Goal: Find contact information: Find contact information

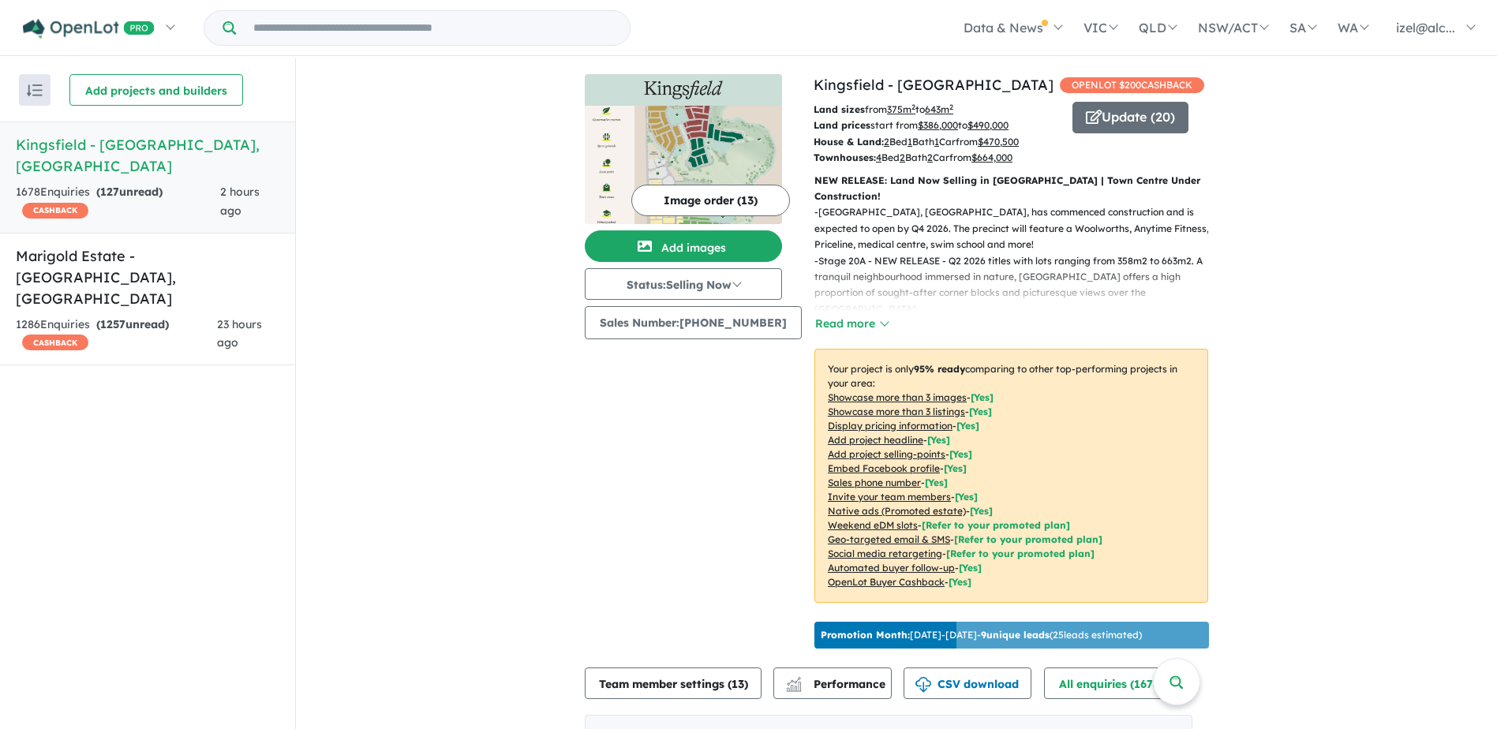
click at [132, 297] on link "Marigold Estate - [GEOGRAPHIC_DATA] , [GEOGRAPHIC_DATA] 1286 Enquir ies ( 1257 …" at bounding box center [147, 299] width 295 height 133
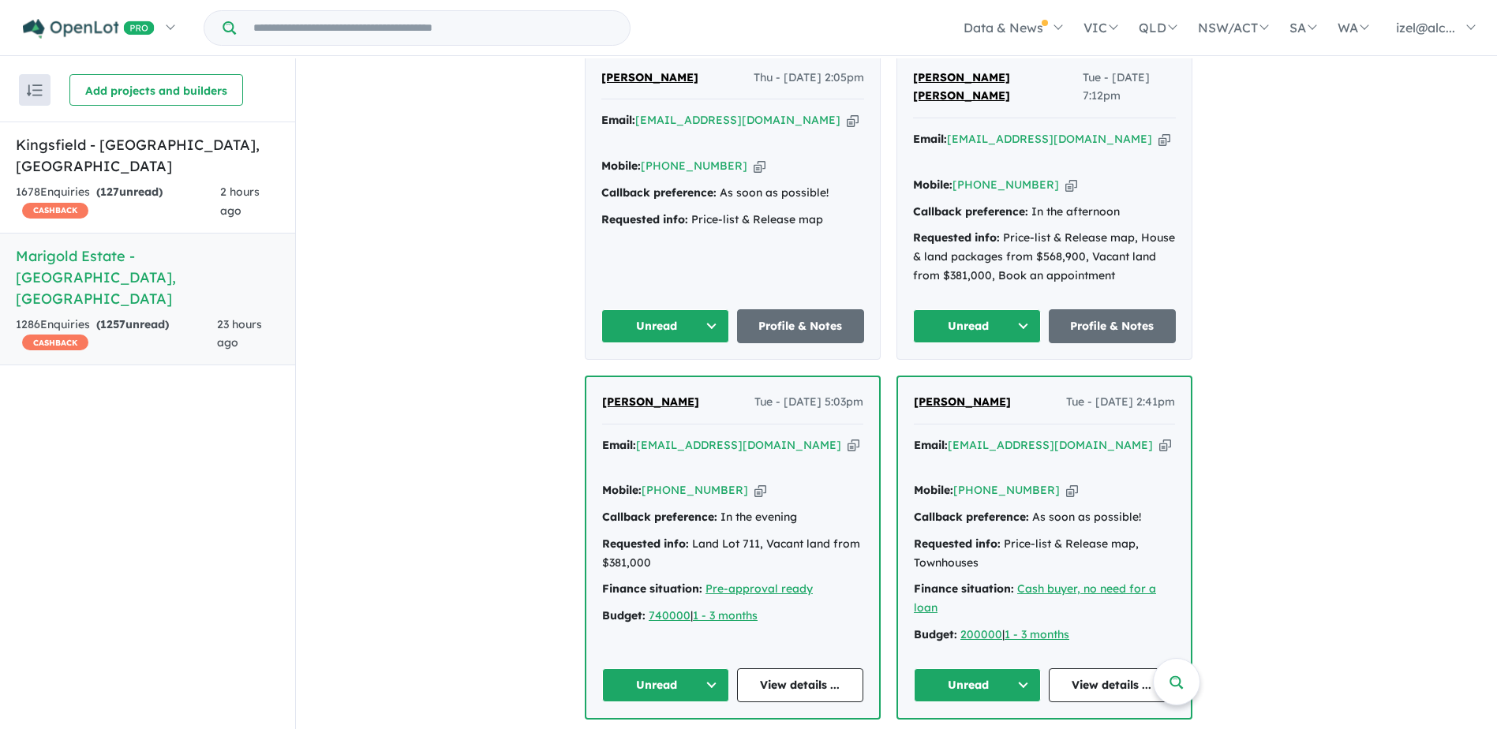
scroll to position [866, 0]
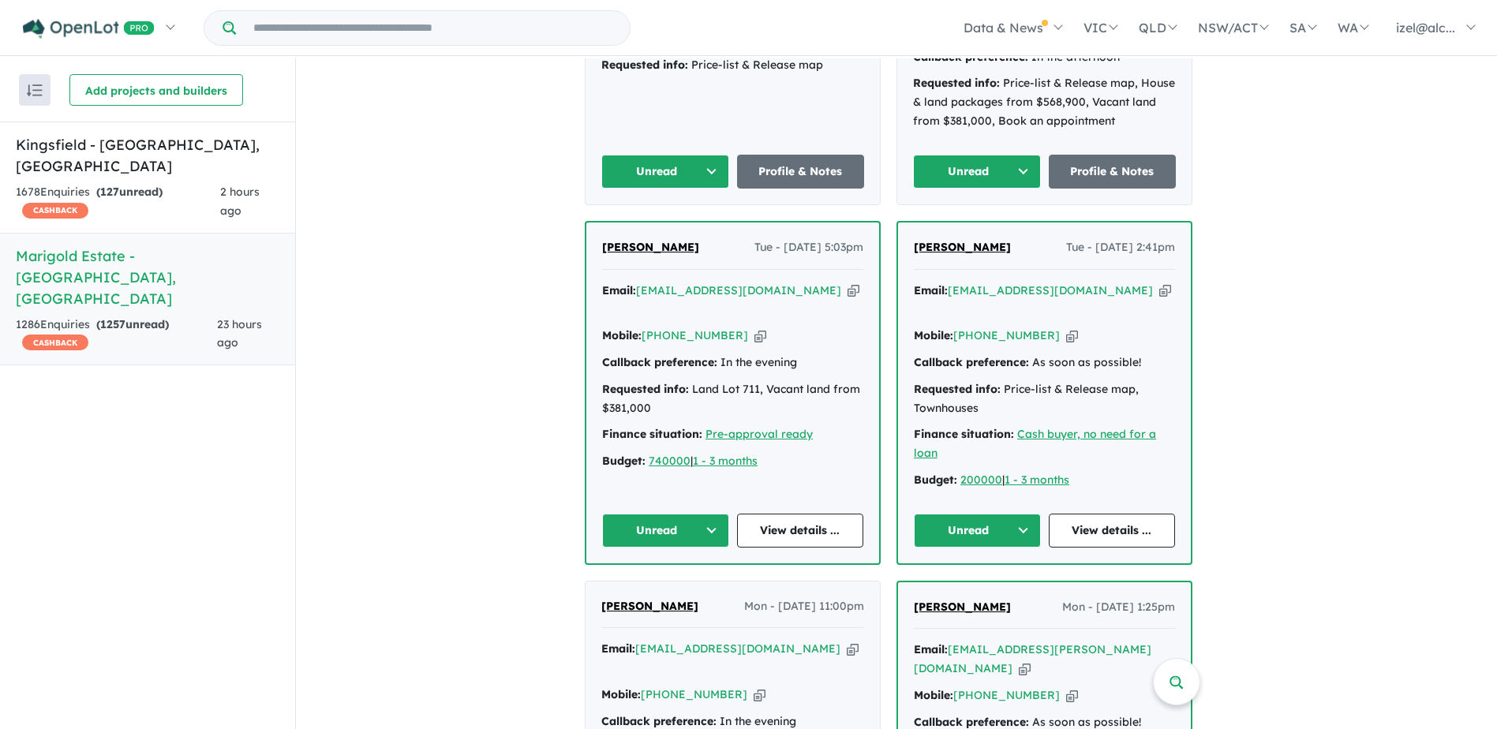
drag, startPoint x: 706, startPoint y: 219, endPoint x: 596, endPoint y: 220, distance: 110.5
click at [596, 222] on div "[PERSON_NAME] - [DATE] 5:03pm Email: [EMAIL_ADDRESS][DOMAIN_NAME] Copied! Mobil…" at bounding box center [732, 392] width 293 height 341
copy span "[PERSON_NAME]"
drag, startPoint x: 1039, startPoint y: 219, endPoint x: 949, endPoint y: 221, distance: 90.0
click at [949, 238] on div "[PERSON_NAME] - [DATE] 2:41pm" at bounding box center [1044, 254] width 261 height 32
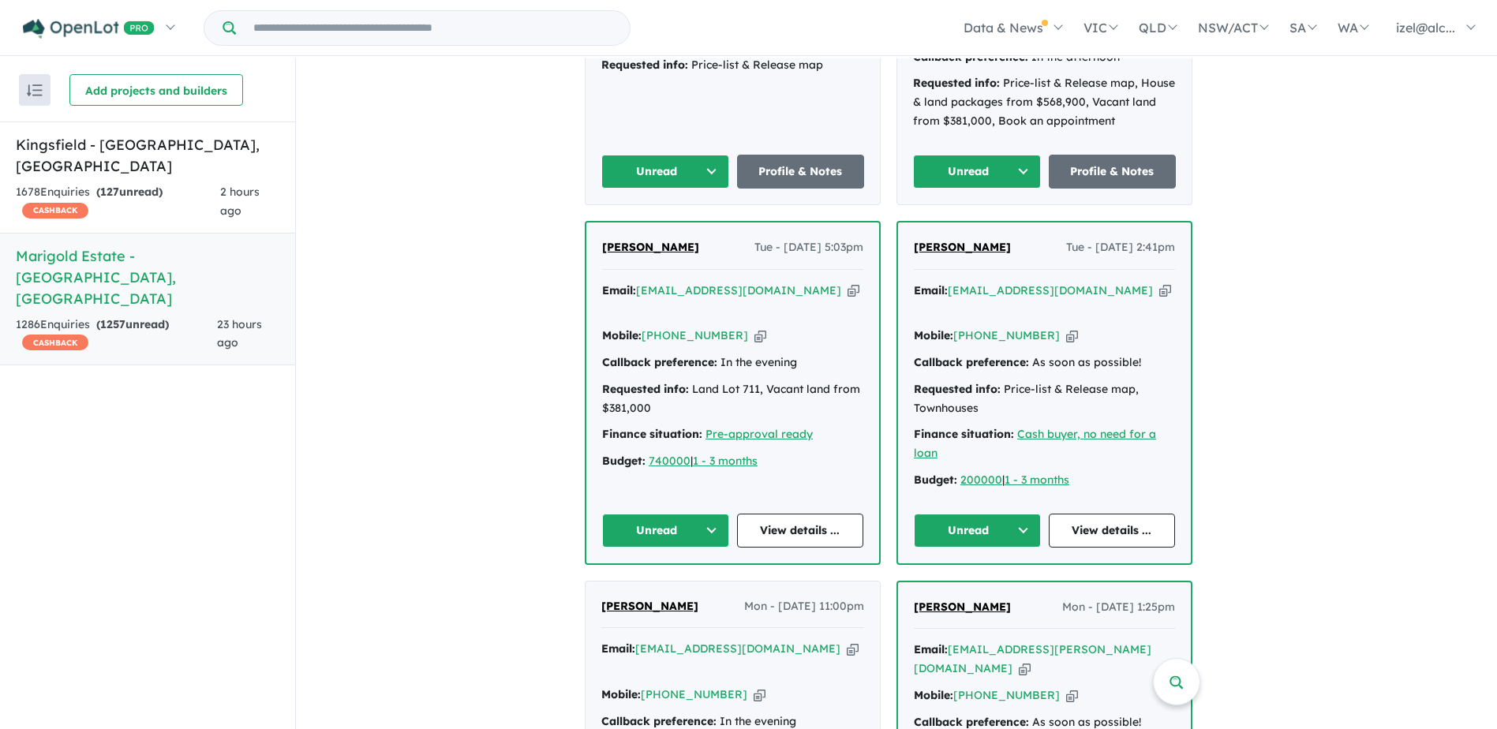
drag, startPoint x: 949, startPoint y: 221, endPoint x: 1158, endPoint y: 268, distance: 214.4
click at [1159, 282] on icon "button" at bounding box center [1165, 290] width 12 height 17
copy span "[PERSON_NAME]"
drag, startPoint x: 1032, startPoint y: 234, endPoint x: 910, endPoint y: 226, distance: 122.5
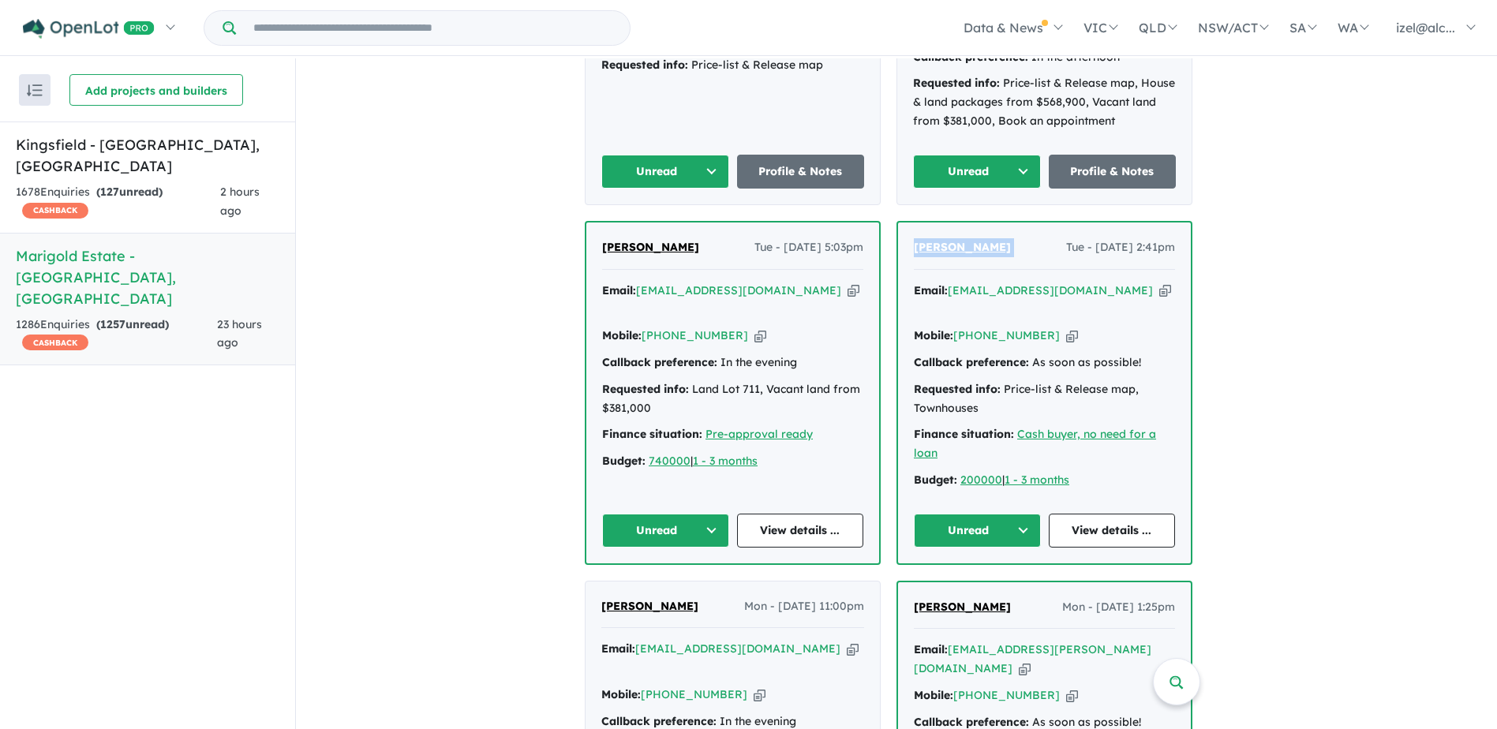
click at [910, 226] on div "[PERSON_NAME] - [DATE] 2:41pm Email: [EMAIL_ADDRESS][DOMAIN_NAME] Copied! Mobil…" at bounding box center [1044, 392] width 293 height 341
click at [1017, 283] on a%20Marigold%20Estate%20-%20Tarneit"] "[EMAIL_ADDRESS][DOMAIN_NAME]" at bounding box center [1050, 290] width 205 height 14
click at [1027, 238] on div "[PERSON_NAME] - [DATE] 2:41pm" at bounding box center [1044, 254] width 261 height 32
copy span "[PERSON_NAME]"
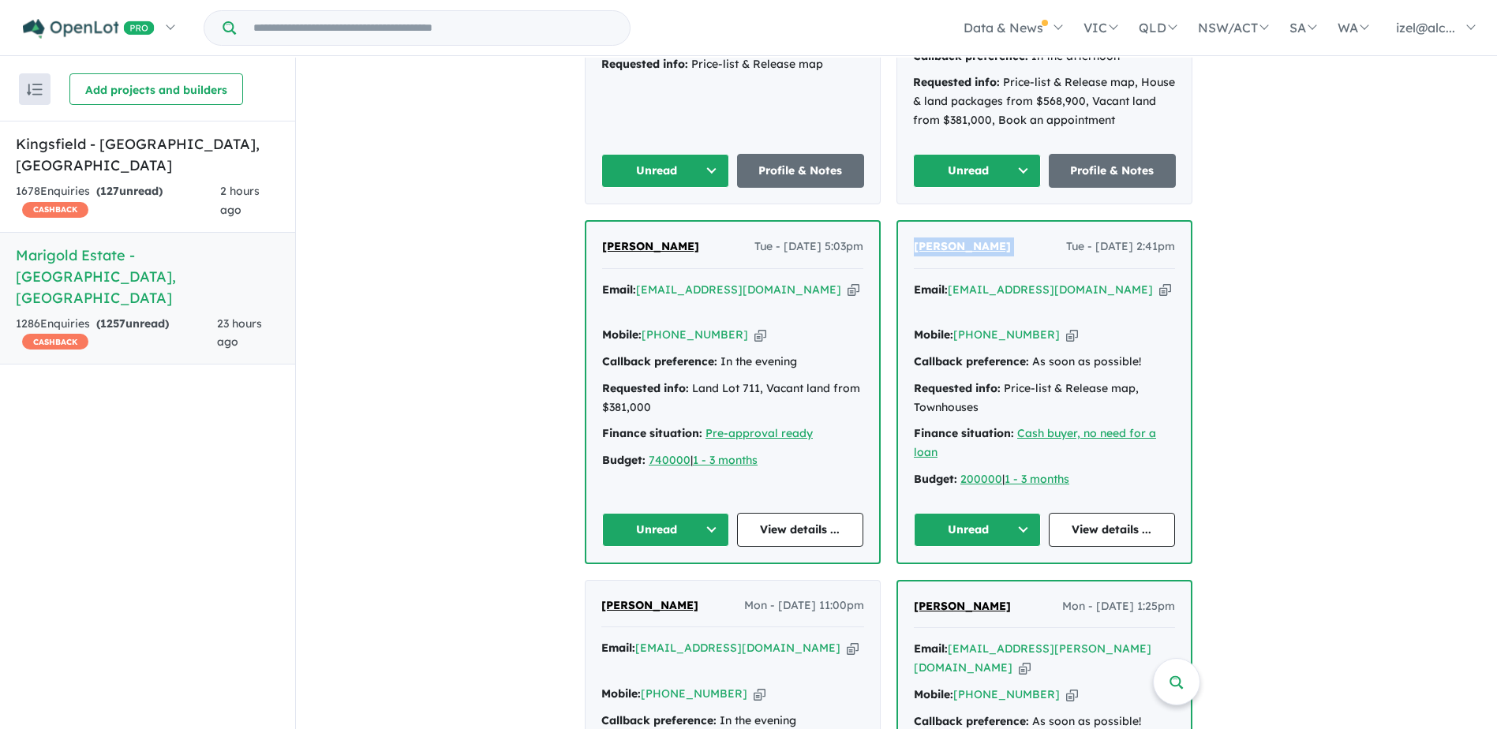
click at [1159, 282] on icon "button" at bounding box center [1165, 290] width 12 height 17
copy span "[PERSON_NAME]"
click at [1066, 327] on icon "button" at bounding box center [1072, 335] width 12 height 17
copy span "[PERSON_NAME]"
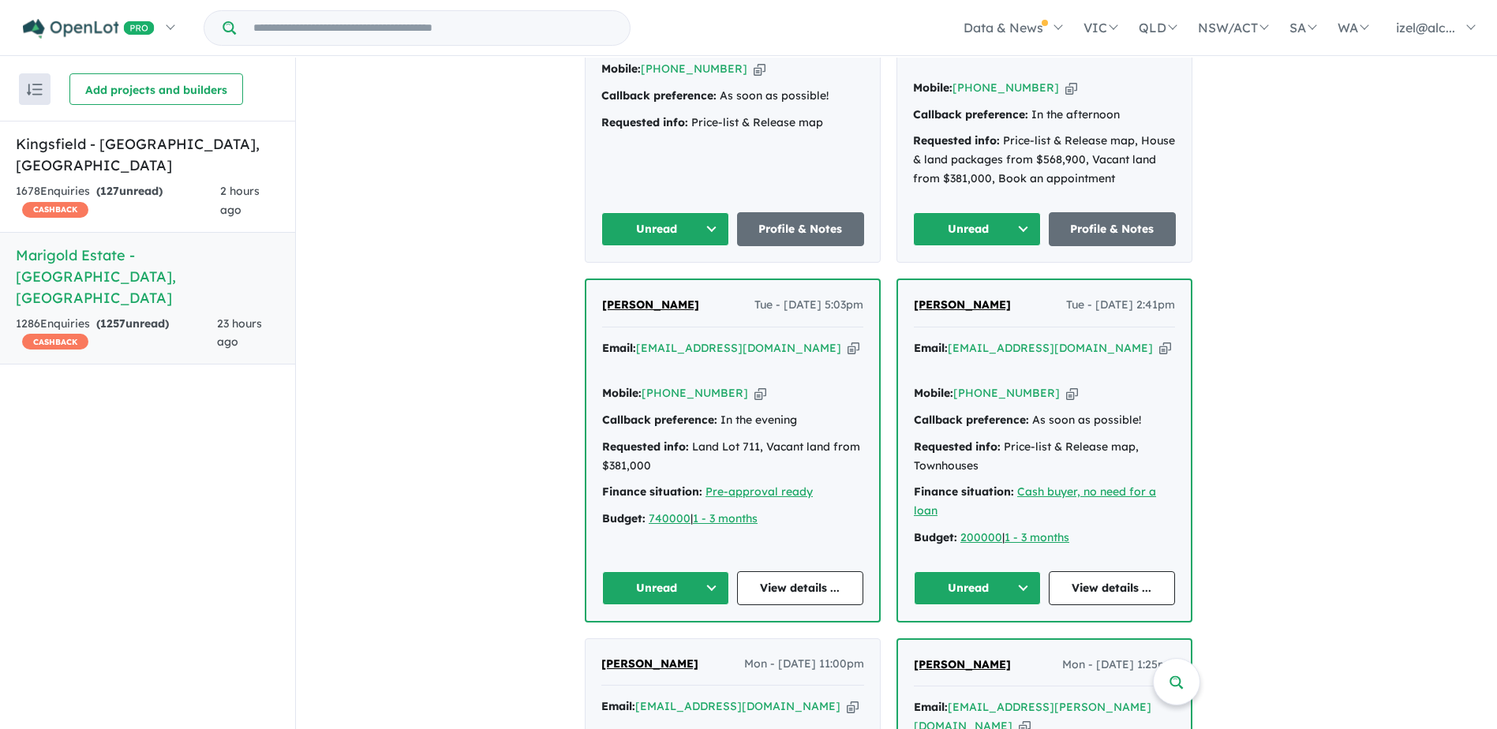
scroll to position [787, 0]
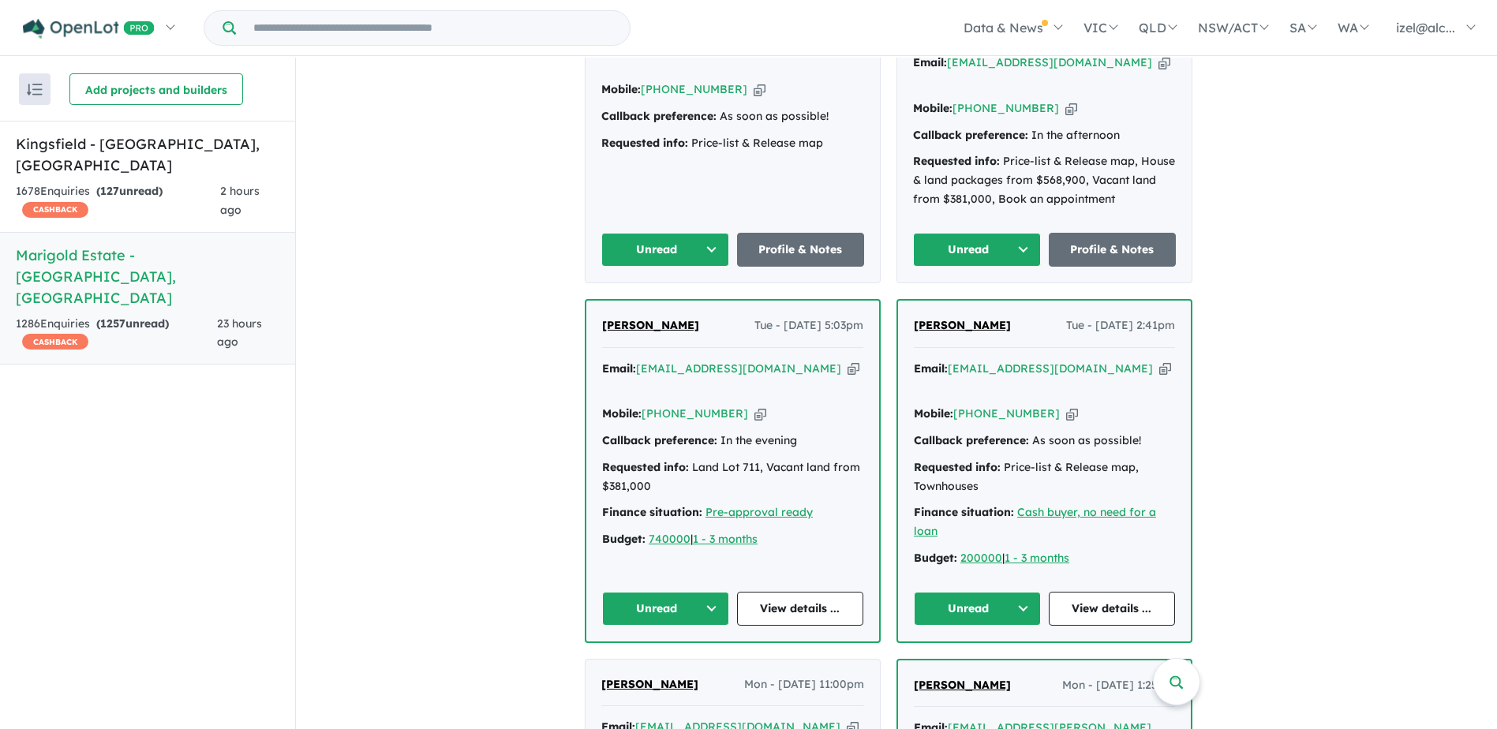
copy span "[PERSON_NAME]"
drag, startPoint x: 705, startPoint y: 300, endPoint x: 585, endPoint y: 300, distance: 119.9
drag, startPoint x: 796, startPoint y: 350, endPoint x: 778, endPoint y: 341, distance: 20.5
click at [847, 361] on icon "button" at bounding box center [853, 369] width 12 height 17
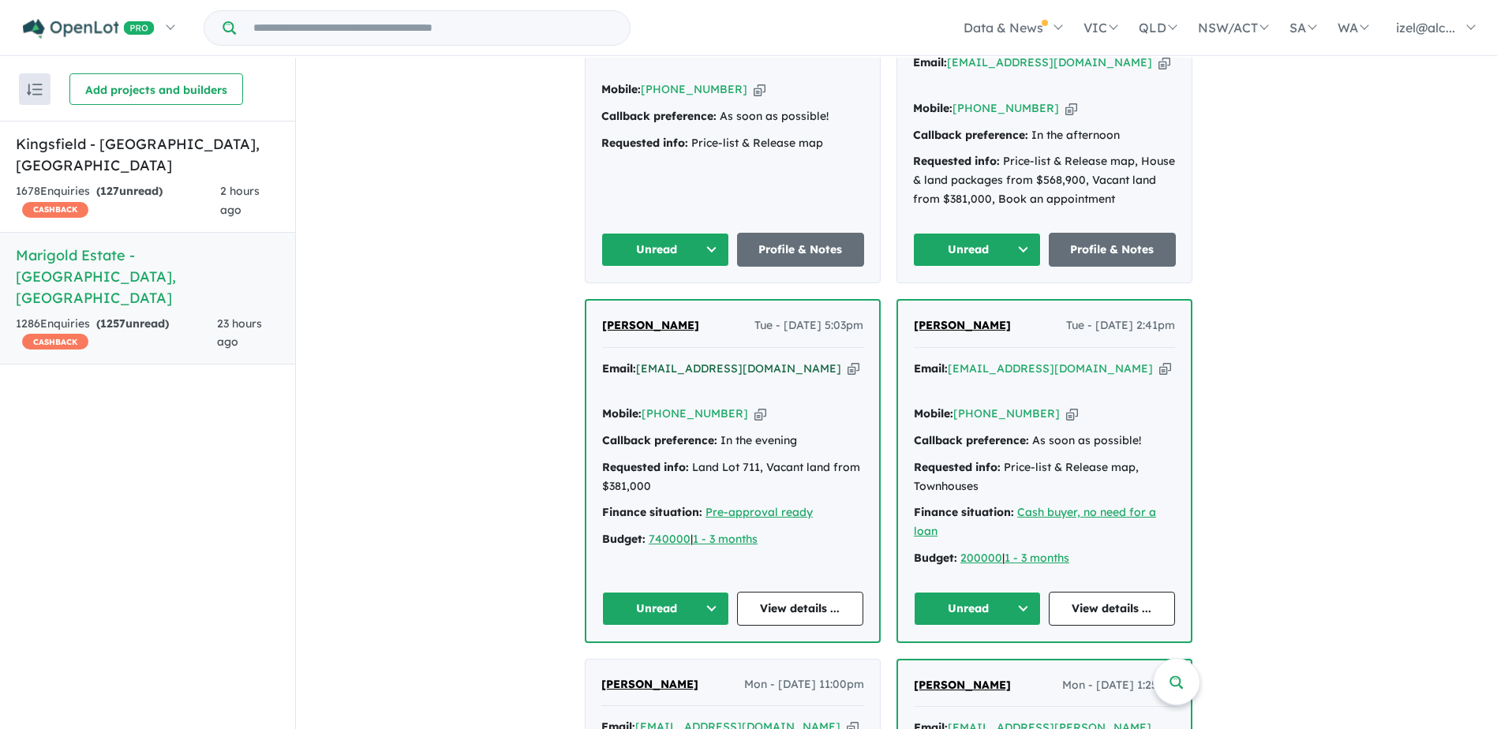
copy span "[PERSON_NAME]"
drag, startPoint x: 698, startPoint y: 299, endPoint x: 581, endPoint y: 297, distance: 116.8
copy span "[PERSON_NAME]"
click at [792, 360] on div "Email: [EMAIL_ADDRESS][DOMAIN_NAME] Copied!" at bounding box center [732, 379] width 261 height 38
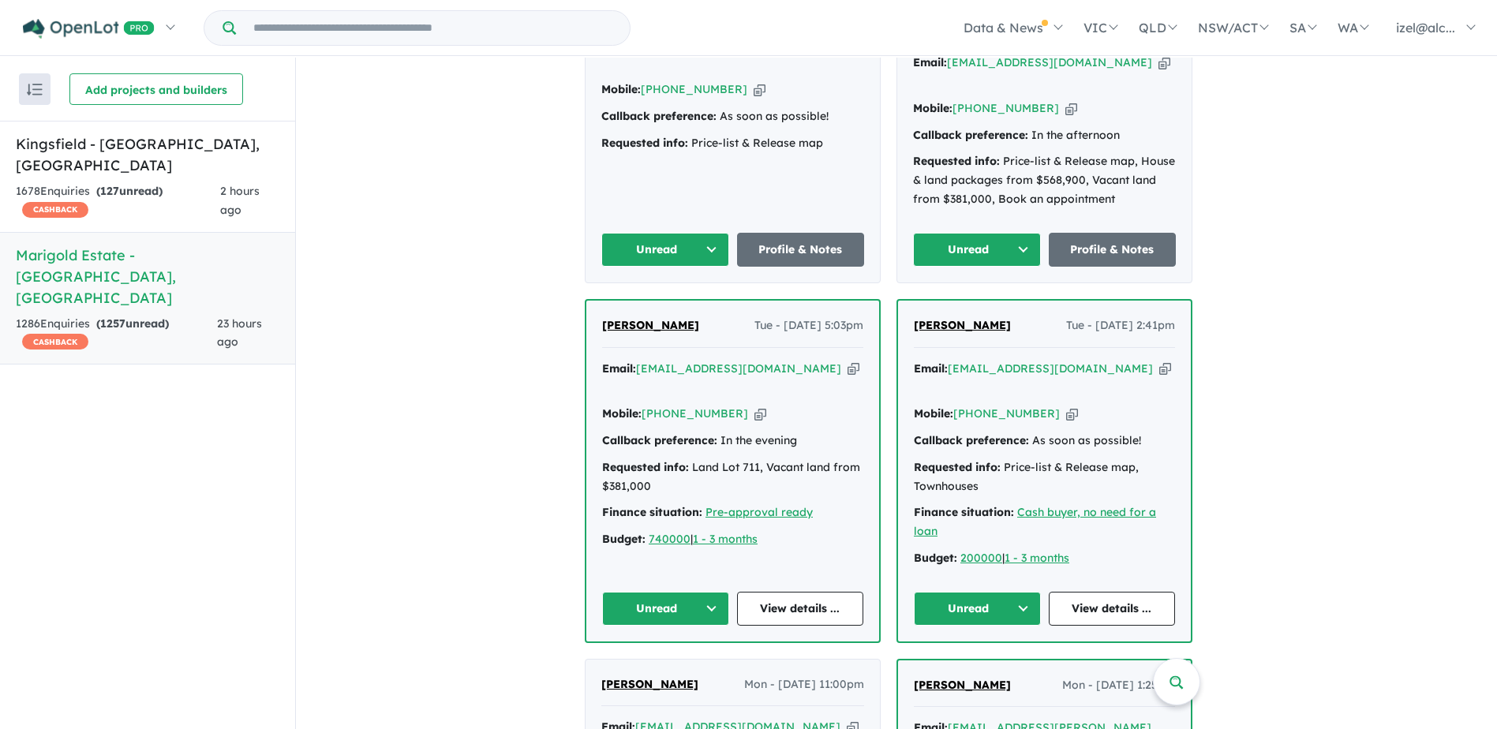
click at [847, 361] on icon "button" at bounding box center [853, 369] width 12 height 17
drag, startPoint x: 746, startPoint y: 369, endPoint x: 682, endPoint y: 377, distance: 65.2
click at [754, 406] on icon "button" at bounding box center [760, 414] width 12 height 17
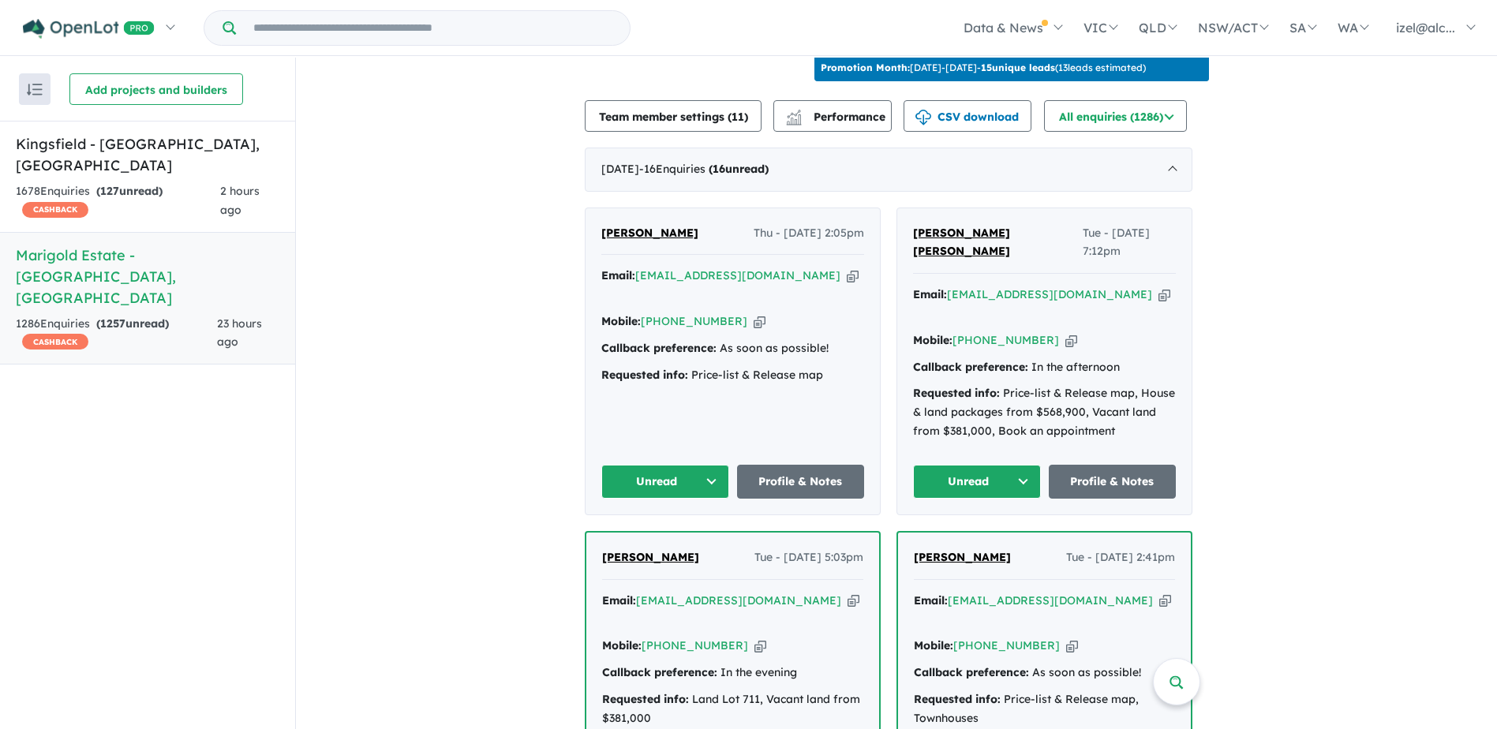
scroll to position [551, 0]
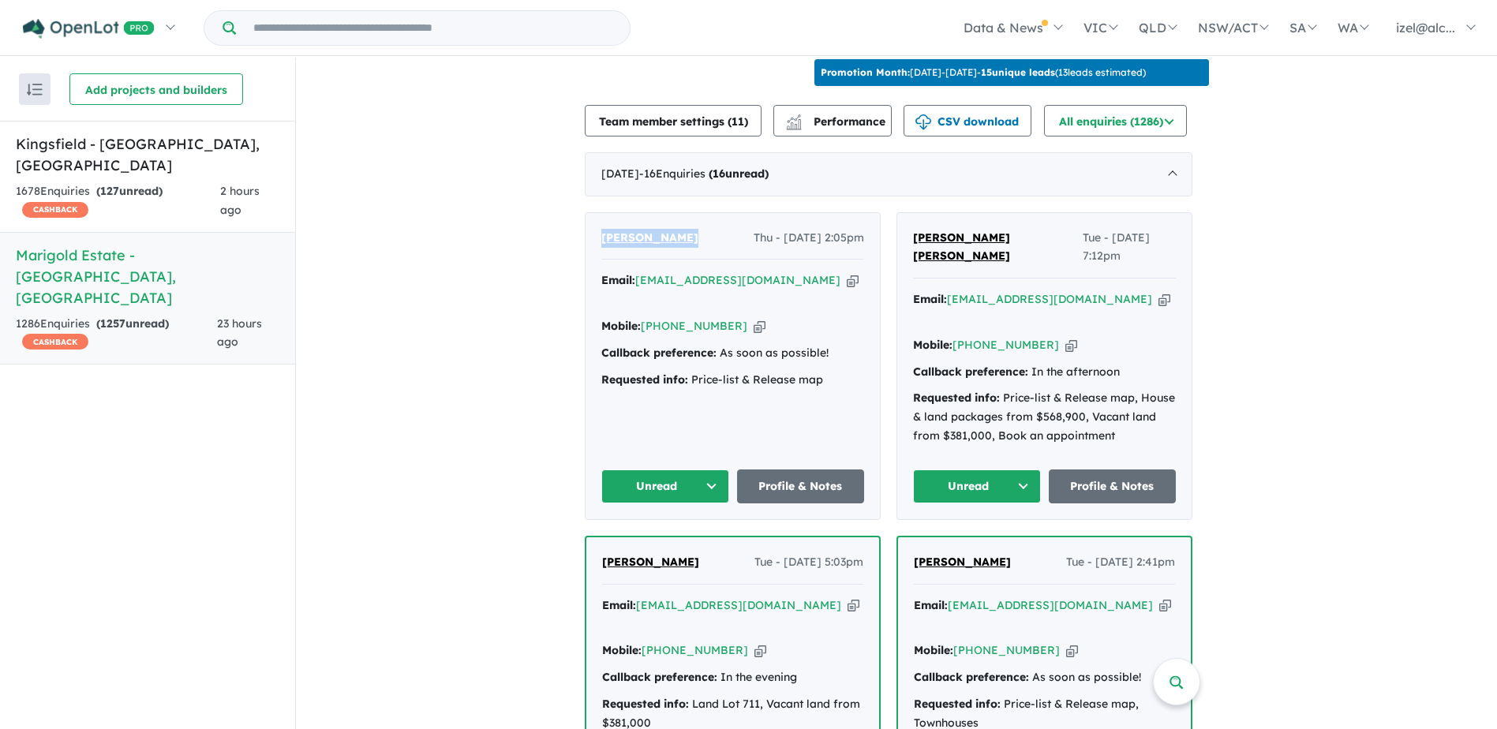
copy span "[PERSON_NAME]"
drag, startPoint x: 688, startPoint y: 219, endPoint x: 583, endPoint y: 226, distance: 105.1
drag, startPoint x: 769, startPoint y: 271, endPoint x: 682, endPoint y: 279, distance: 87.9
click at [847, 272] on icon "button" at bounding box center [853, 280] width 12 height 17
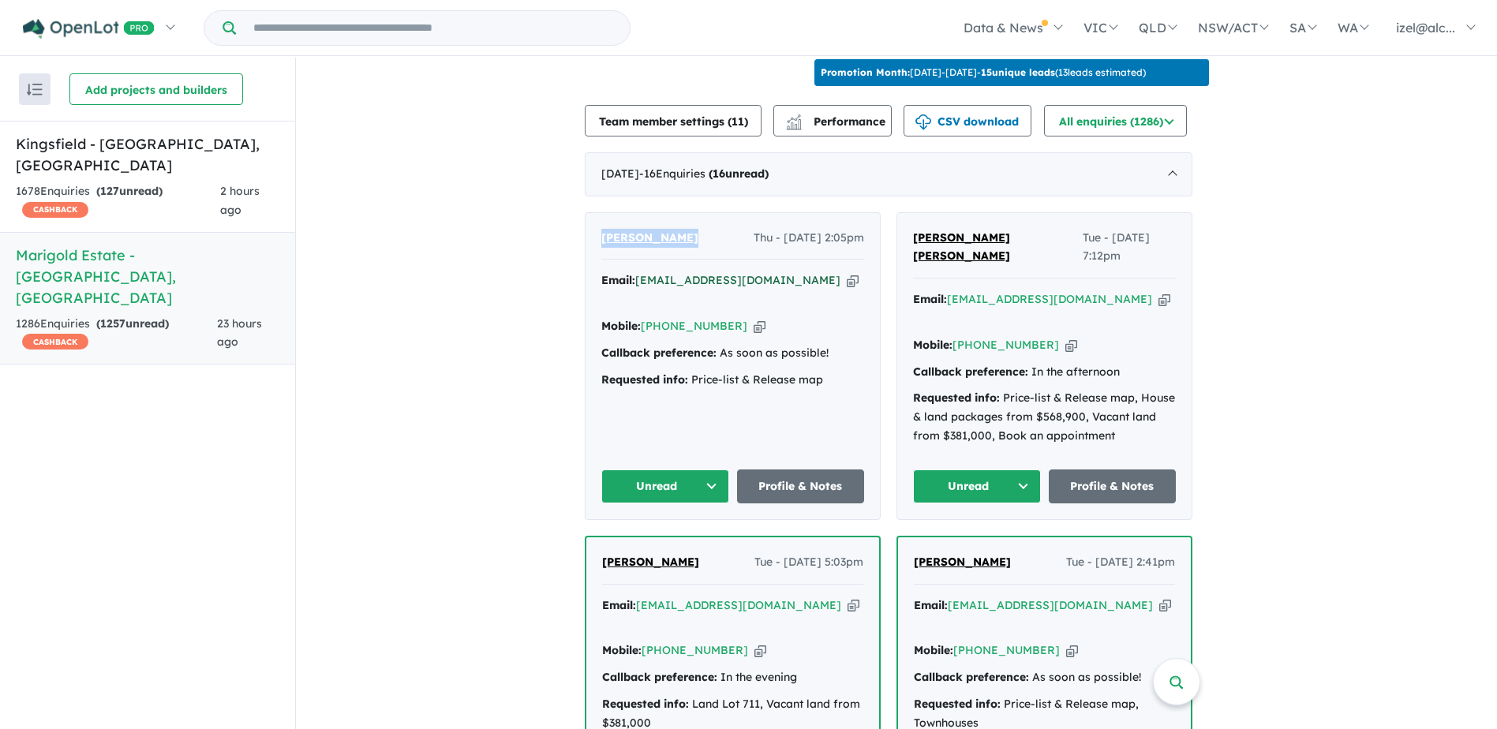
copy span "[PERSON_NAME]"
click at [751, 317] on div "Mobile: [PHONE_NUMBER] Copied!" at bounding box center [732, 326] width 263 height 19
click at [753, 318] on icon "button" at bounding box center [759, 326] width 12 height 17
drag, startPoint x: 706, startPoint y: 221, endPoint x: 596, endPoint y: 218, distance: 109.7
click at [596, 218] on div "[PERSON_NAME] Thu - [DATE] 2:05pm Email: [EMAIL_ADDRESS][DOMAIN_NAME] Copied! M…" at bounding box center [732, 366] width 294 height 306
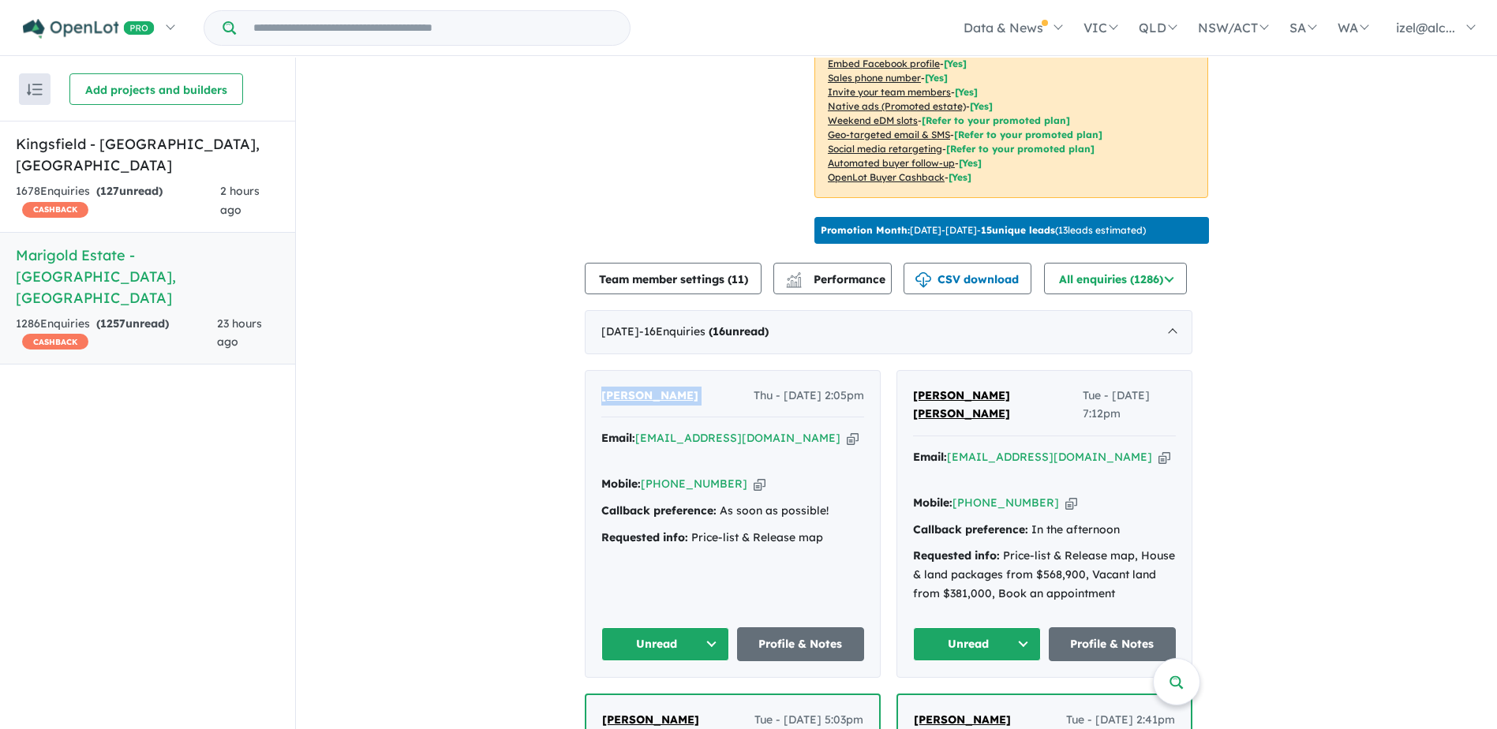
scroll to position [393, 0]
